Goal: Information Seeking & Learning: Learn about a topic

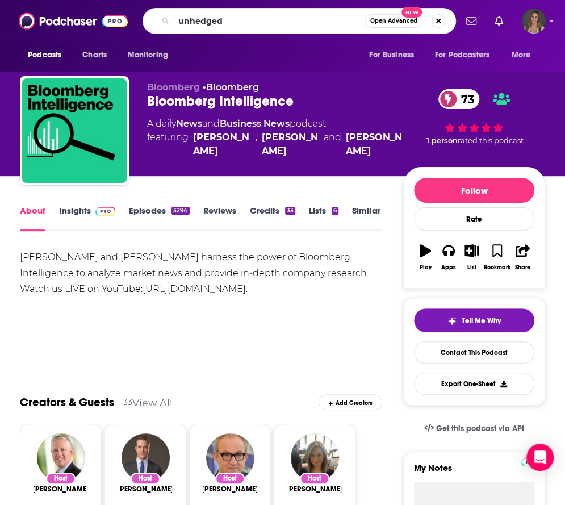
type input "unhedged"
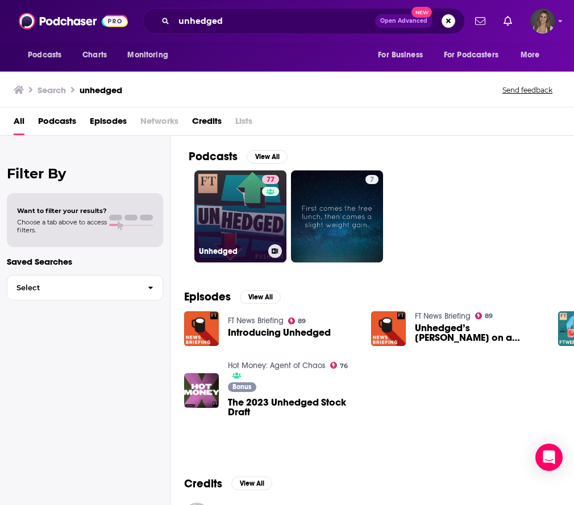
click at [251, 226] on link "77 Unhedged" at bounding box center [240, 216] width 92 height 92
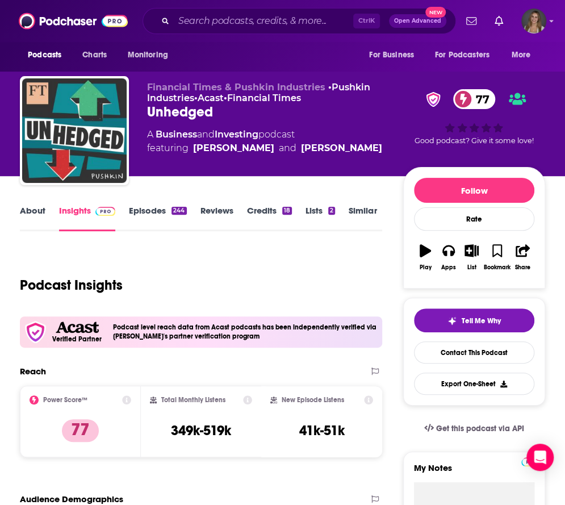
click at [30, 214] on link "About" at bounding box center [33, 218] width 26 height 26
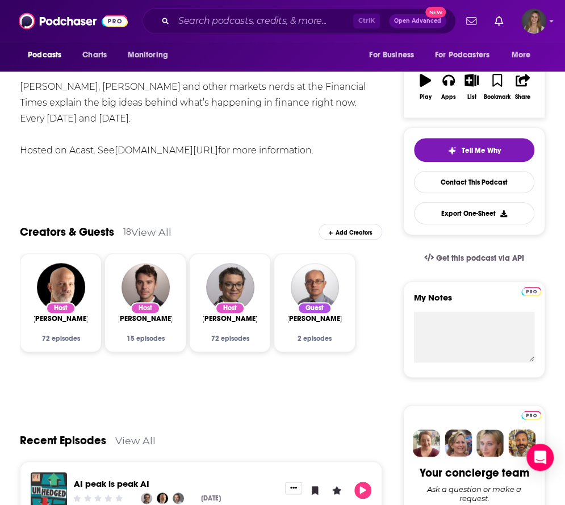
scroll to position [284, 0]
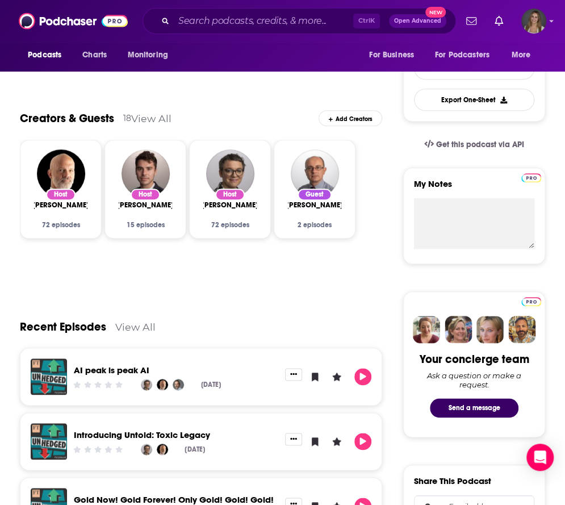
click at [325, 222] on div "2 episodes" at bounding box center [314, 225] width 53 height 8
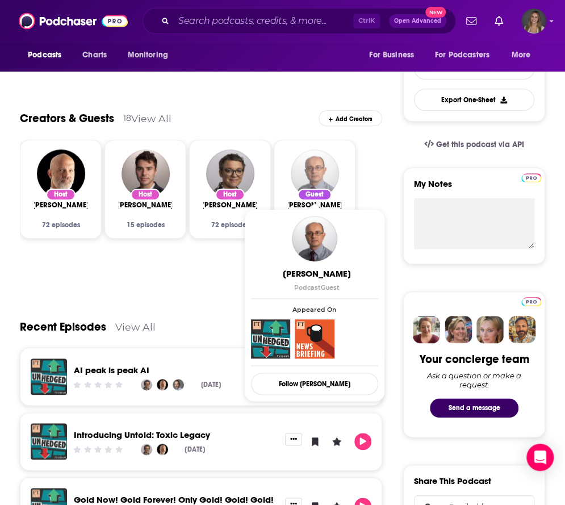
click at [307, 178] on img "Chris Giles" at bounding box center [315, 173] width 48 height 48
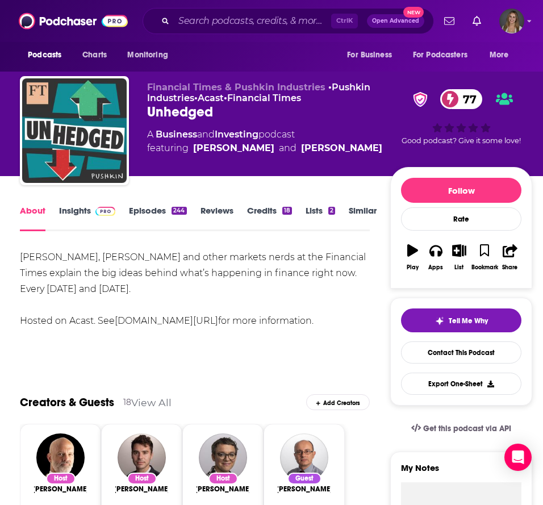
click at [361, 118] on div "Unhedged 77" at bounding box center [268, 111] width 243 height 17
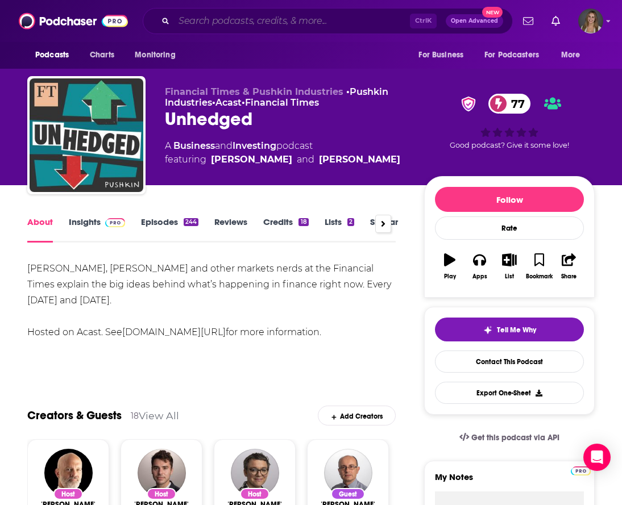
click at [255, 20] on input "Search podcasts, credits, & more..." at bounding box center [292, 21] width 236 height 18
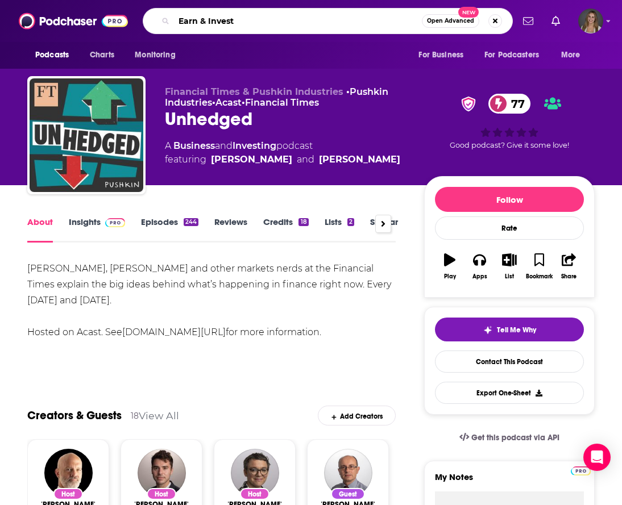
type input "Earn & Invest"
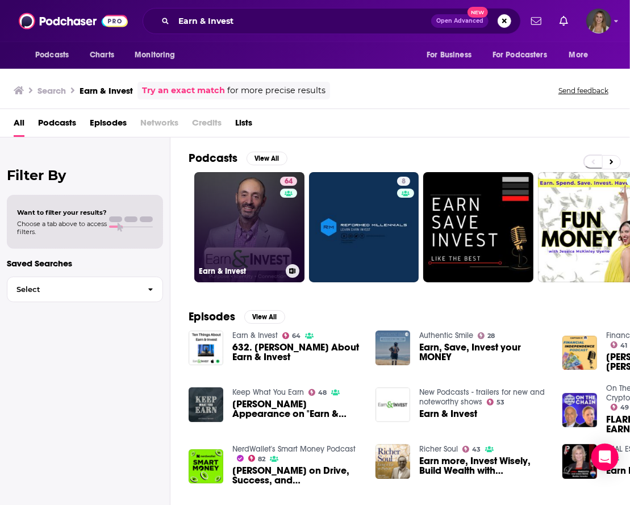
click at [265, 242] on link "64 Earn & Invest" at bounding box center [249, 227] width 110 height 110
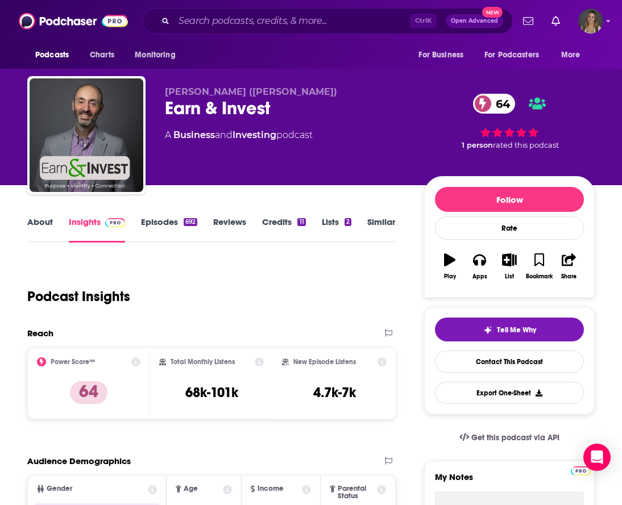
click at [45, 229] on link "About" at bounding box center [40, 230] width 26 height 26
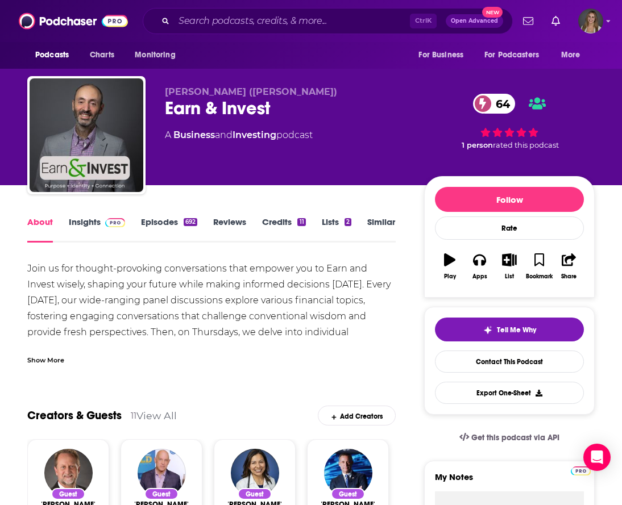
drag, startPoint x: 427, startPoint y: 147, endPoint x: 435, endPoint y: 151, distance: 8.1
click at [427, 147] on div "64 1 person rated this podcast" at bounding box center [509, 121] width 170 height 70
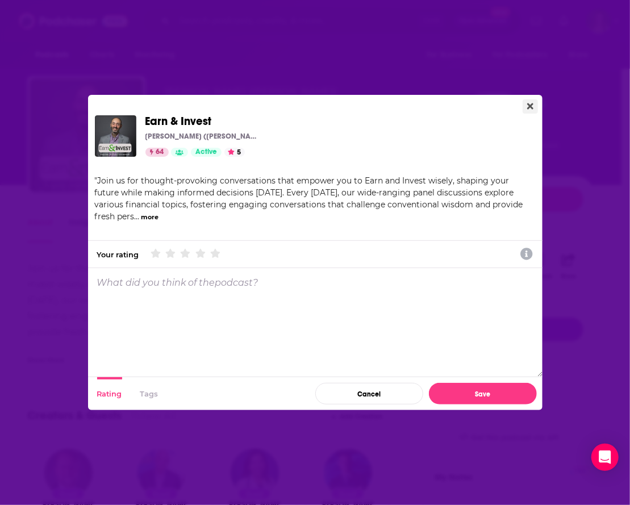
click at [530, 109] on icon "Close" at bounding box center [530, 106] width 6 height 9
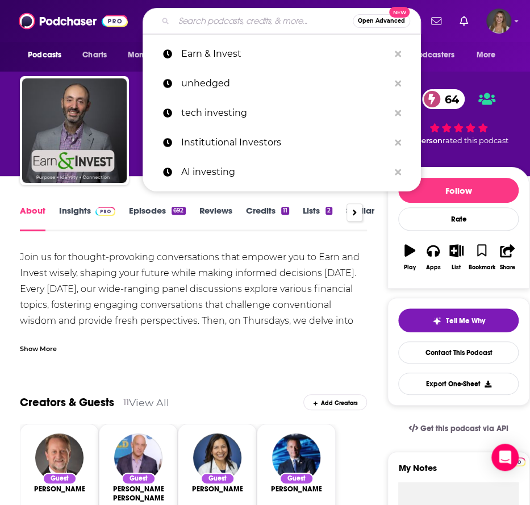
click at [207, 24] on input "Search podcasts, credits, & more..." at bounding box center [263, 21] width 179 height 18
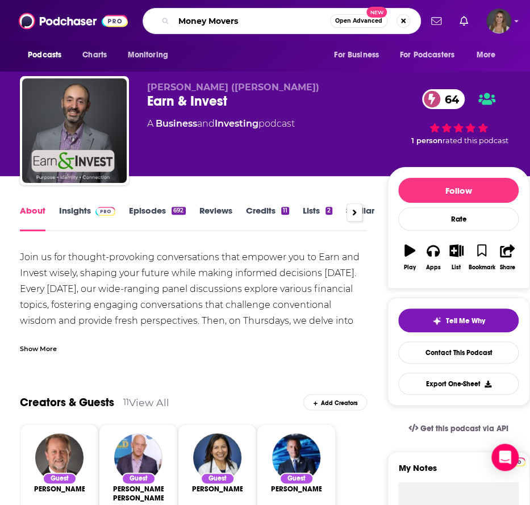
type input "Money Movers"
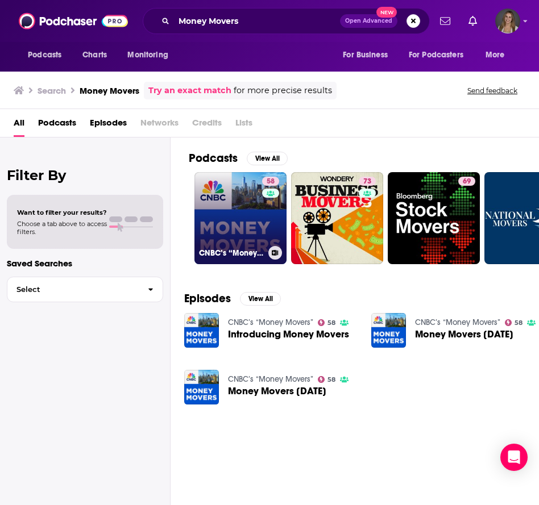
click at [211, 229] on link "58 CNBC’s “Money Movers”" at bounding box center [240, 218] width 92 height 92
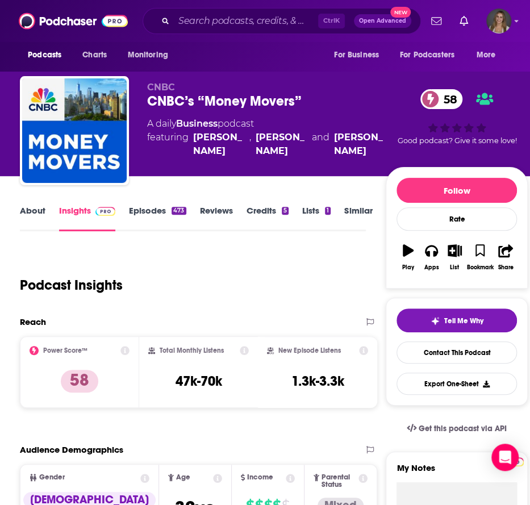
drag, startPoint x: 242, startPoint y: 300, endPoint x: 235, endPoint y: 303, distance: 7.4
click at [242, 300] on div "Podcast Insights" at bounding box center [188, 278] width 336 height 58
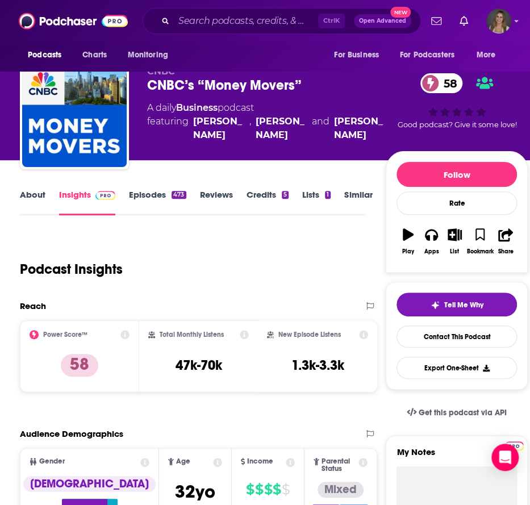
scroll to position [227, 0]
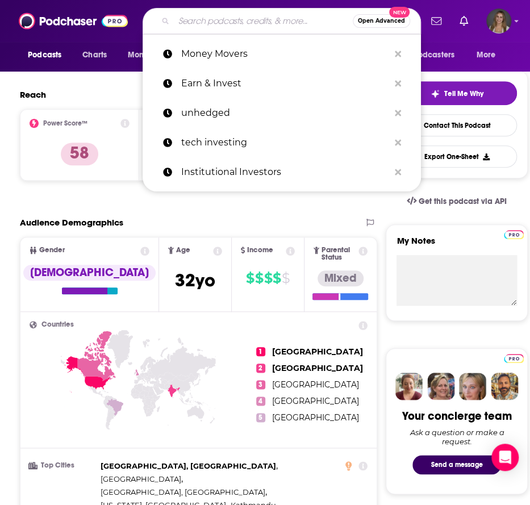
click at [209, 24] on input "Search podcasts, credits, & more..." at bounding box center [263, 21] width 179 height 18
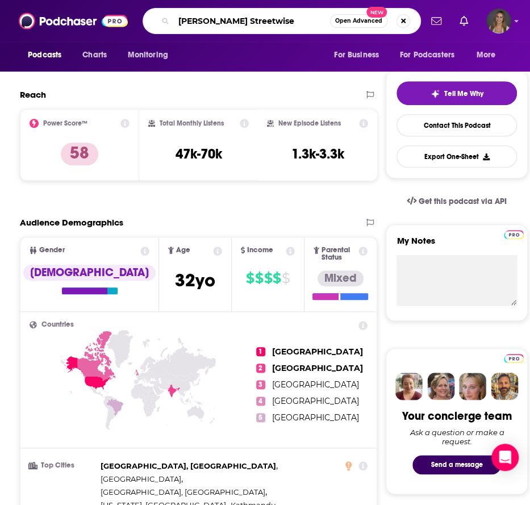
type input "[PERSON_NAME] Streetwise"
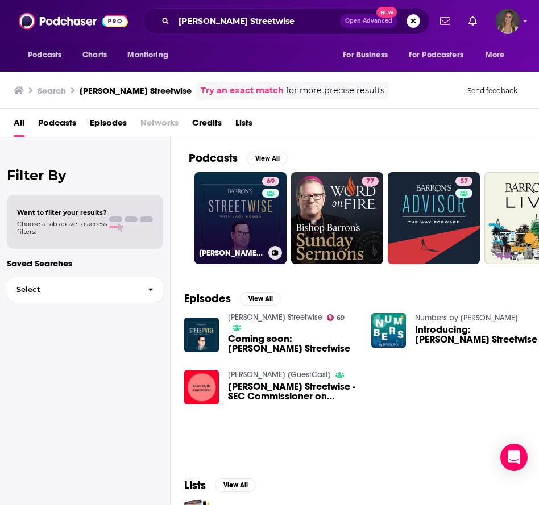
click at [249, 218] on link "[STREET_ADDRESS][PERSON_NAME]" at bounding box center [240, 218] width 92 height 92
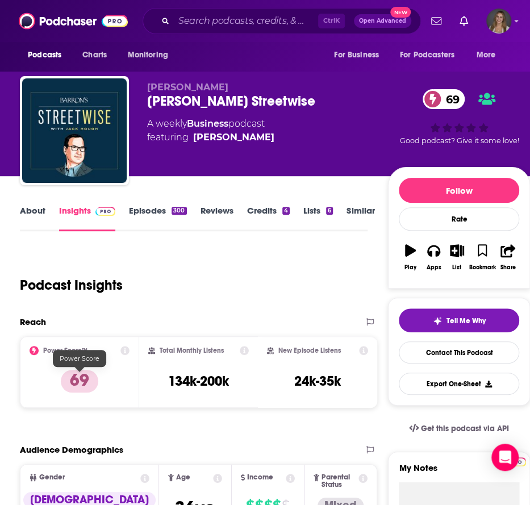
scroll to position [170, 0]
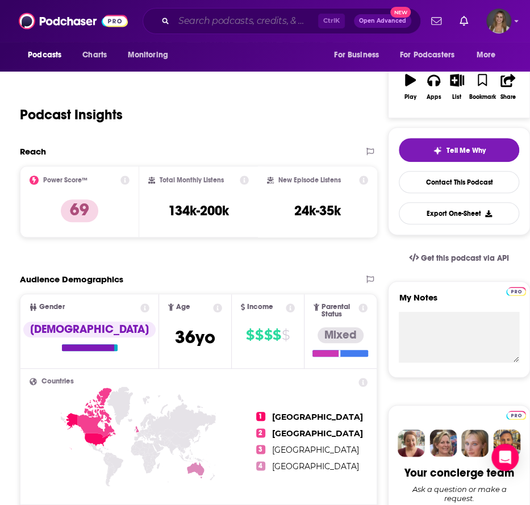
click at [215, 13] on input "Search podcasts, credits, & more..." at bounding box center [246, 21] width 144 height 18
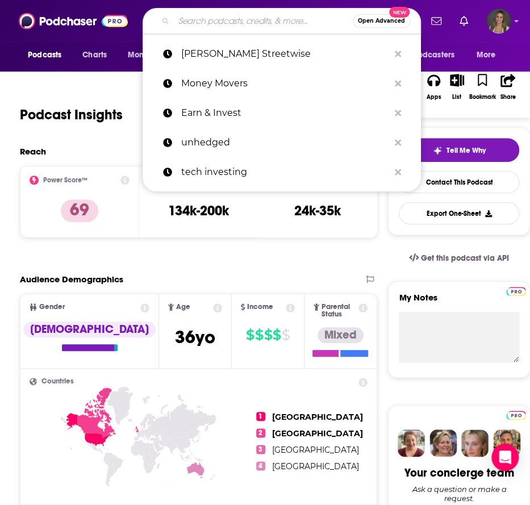
type input "<"
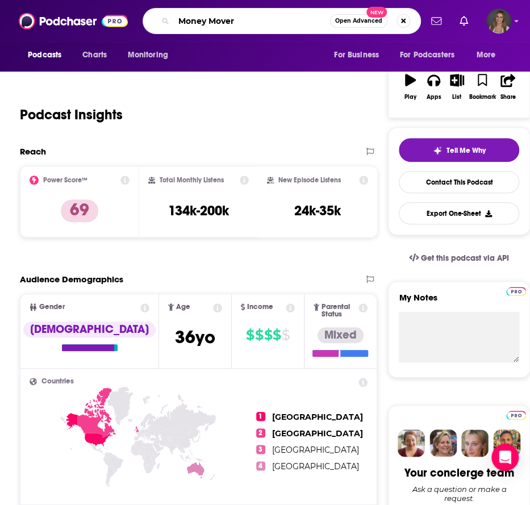
type input "Money Movers"
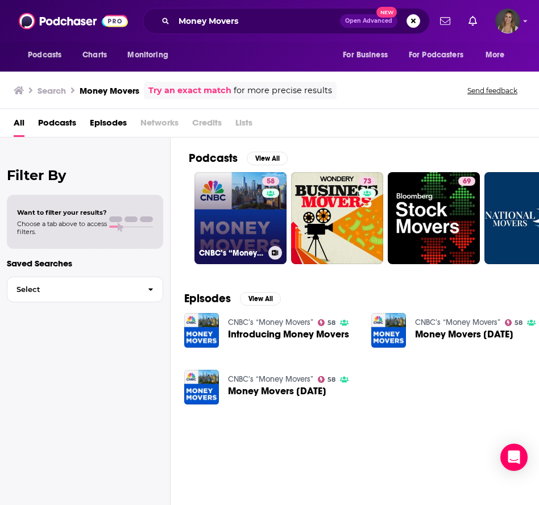
click at [247, 218] on link "58 CNBC’s “Money Movers”" at bounding box center [240, 218] width 92 height 92
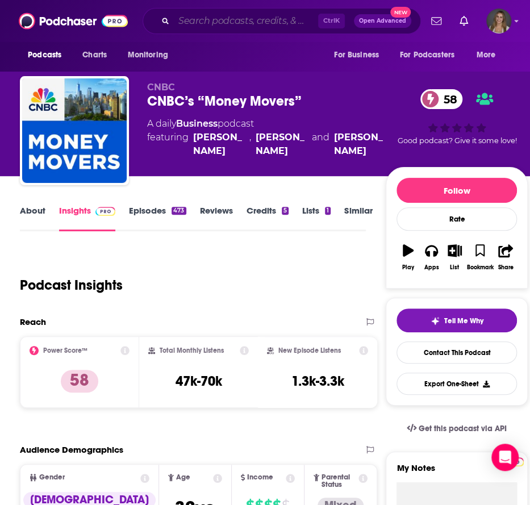
click at [204, 20] on input "Search podcasts, credits, & more..." at bounding box center [246, 21] width 144 height 18
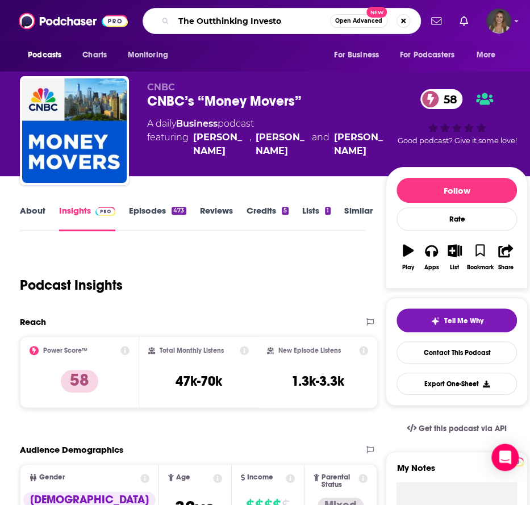
type input "The Outthinking Investor"
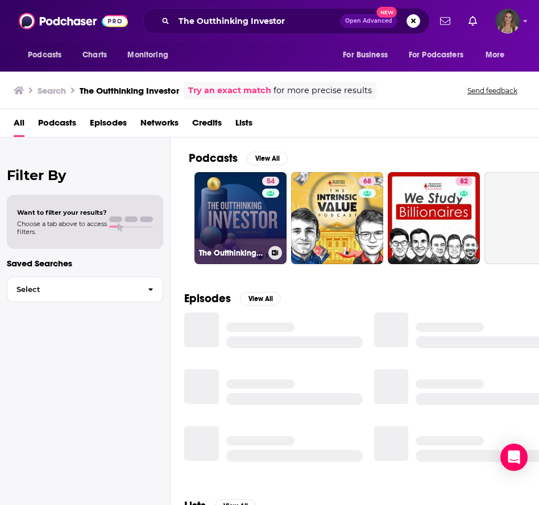
click at [243, 222] on link "54 The Outthinking Investor" at bounding box center [240, 218] width 92 height 92
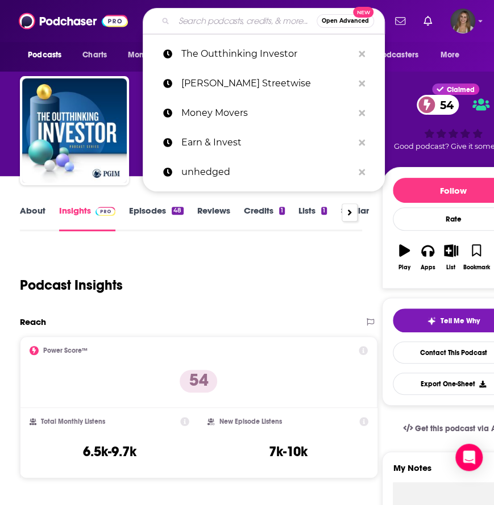
click at [249, 23] on input "Search podcasts, credits, & more..." at bounding box center [245, 21] width 143 height 18
type input "N"
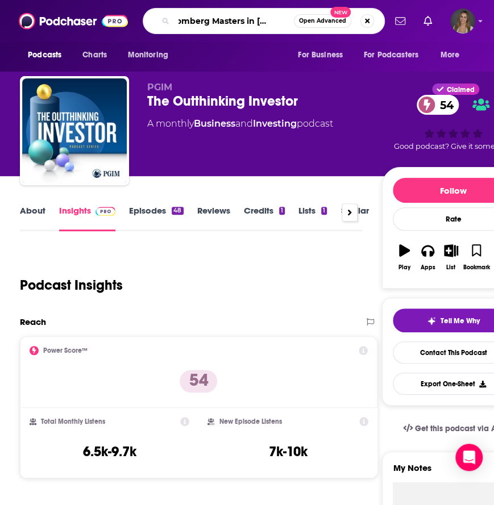
type input "Bloomberg Masters in Buisness"
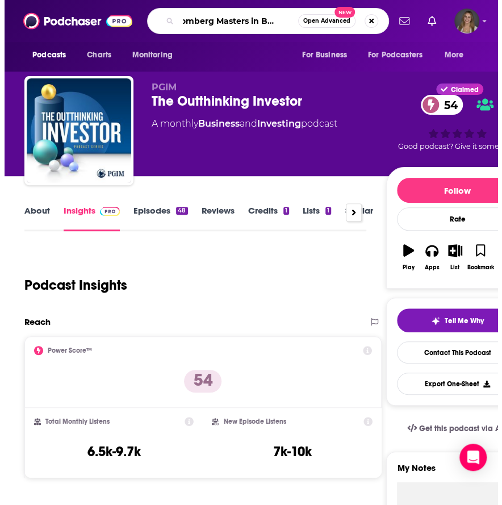
scroll to position [0, 20]
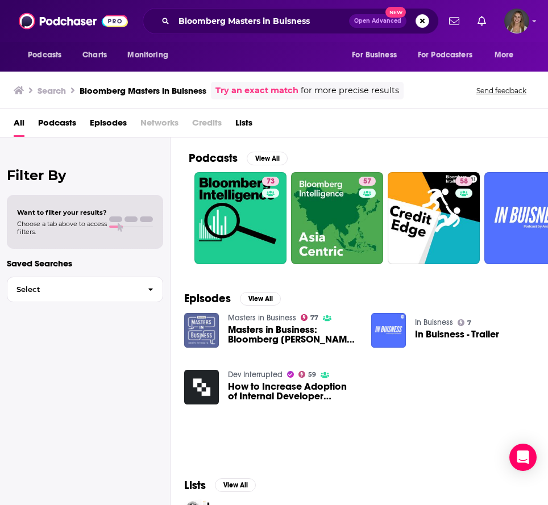
click at [210, 328] on img "Masters in Business: Bloomberg L.P. Grueskin (Audio)" at bounding box center [201, 330] width 35 height 35
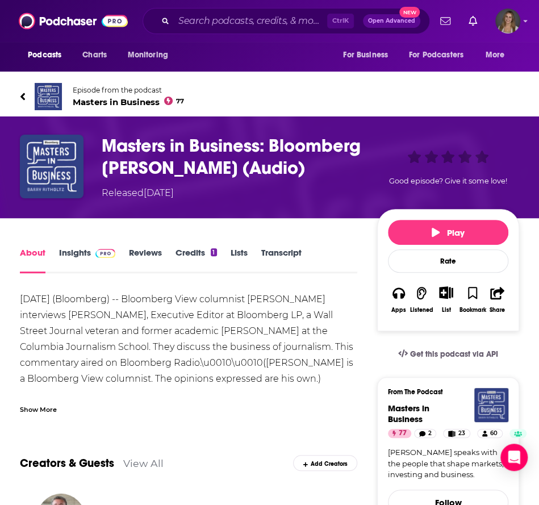
drag, startPoint x: 287, startPoint y: 297, endPoint x: 278, endPoint y: 300, distance: 9.4
click at [287, 297] on div "[DATE] (Bloomberg) -- Bloomberg View columnist [PERSON_NAME] interviews [PERSON…" at bounding box center [188, 355] width 337 height 127
click at [65, 259] on link "Insights" at bounding box center [87, 260] width 56 height 26
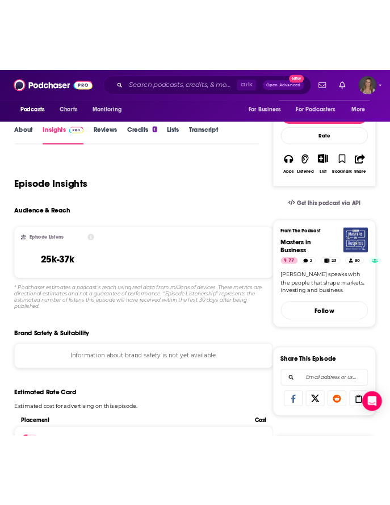
scroll to position [227, 0]
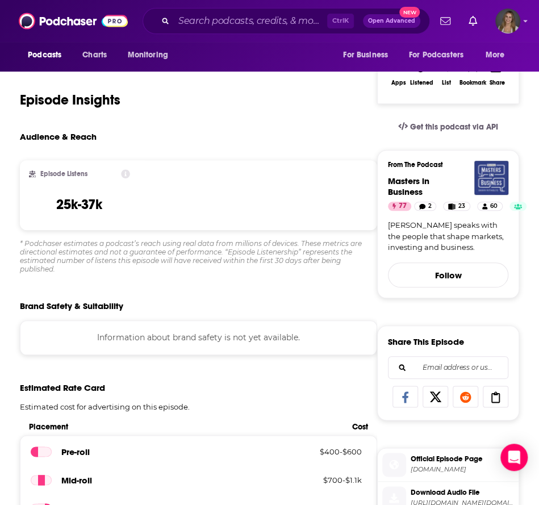
click at [248, 102] on div "Episode Insights" at bounding box center [188, 93] width 337 height 58
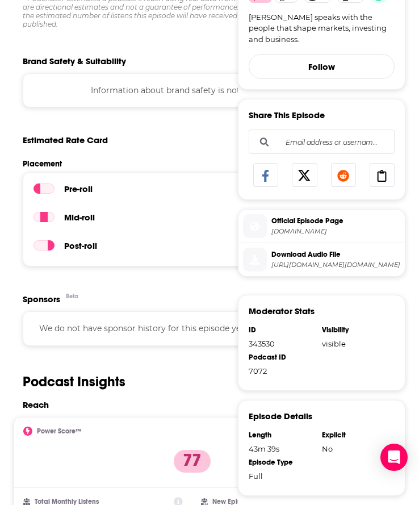
scroll to position [0, 0]
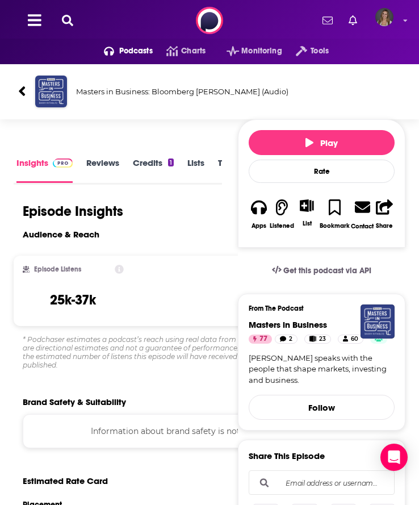
click at [77, 23] on div "Podcasts Charts Monitoring Tools For Business For Podcasters More" at bounding box center [209, 20] width 419 height 41
click at [67, 21] on icon at bounding box center [67, 20] width 11 height 11
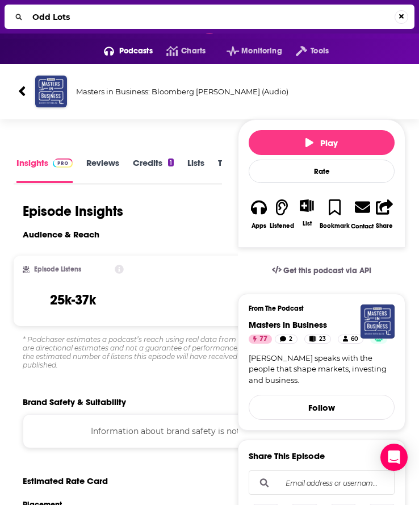
type input "Odd Lots"
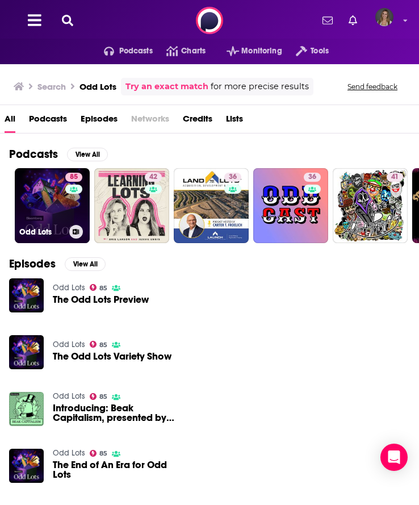
click at [33, 217] on link "85 Odd Lots" at bounding box center [52, 205] width 75 height 75
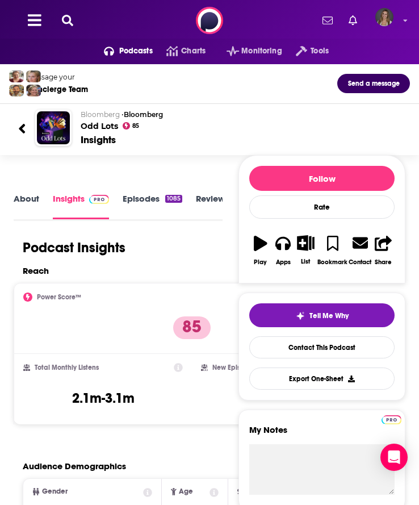
scroll to position [170, 0]
